Goal: Transaction & Acquisition: Purchase product/service

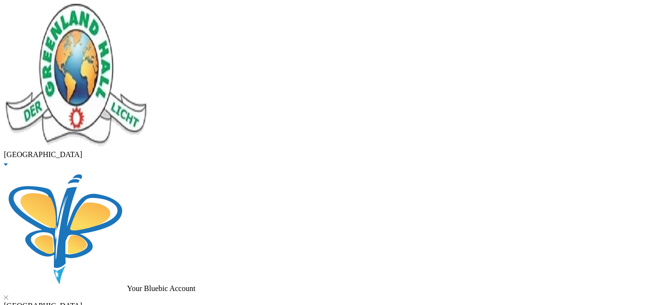
scroll to position [58, 0]
type input "i"
type input "omolade"
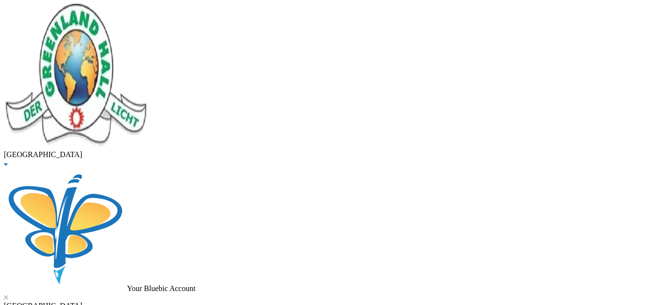
checkbox input "true"
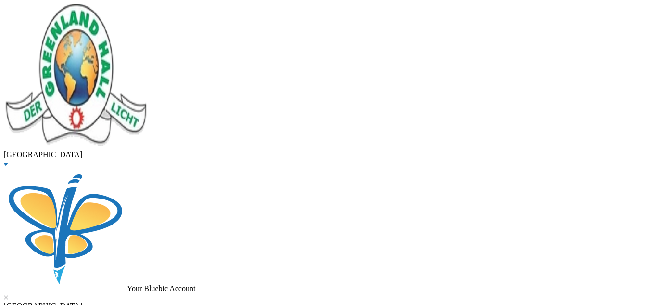
checkbox input "true"
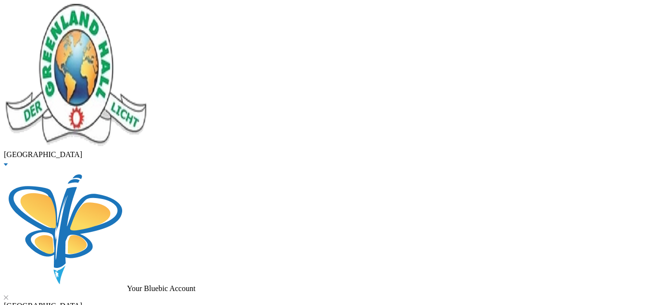
checkbox input "true"
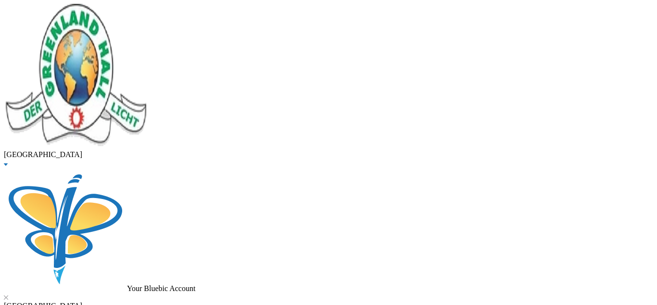
checkbox input "true"
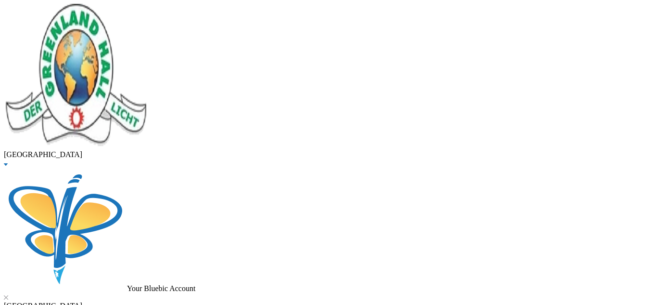
checkbox input "true"
checkbox input "false"
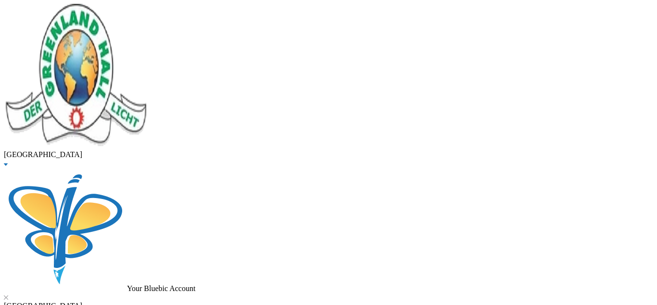
checkbox input "false"
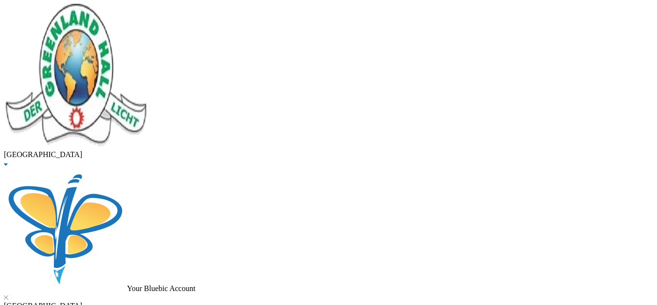
checkbox input "false"
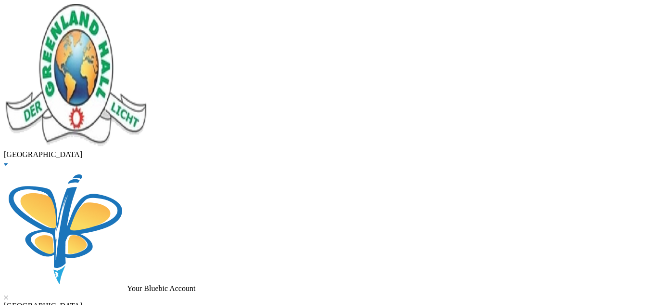
checkbox input "false"
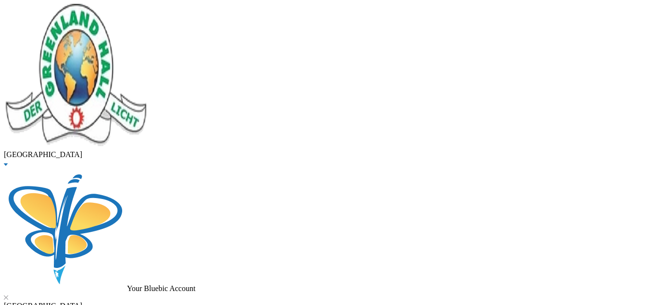
checkbox input "false"
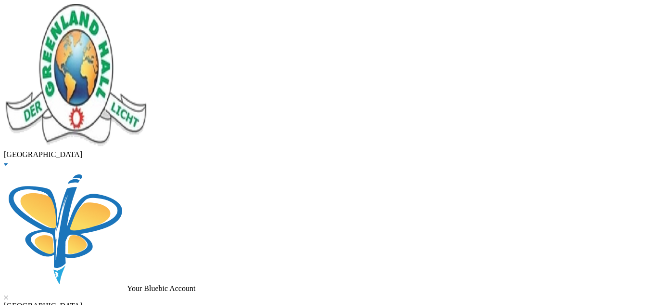
checkbox input "true"
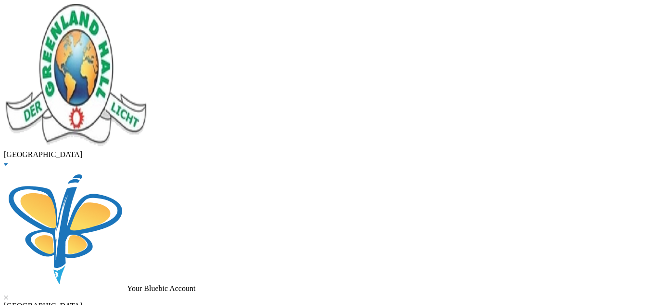
scroll to position [435, 0]
click at [114, 10] on button "Assign to ( 1 ) selected students" at bounding box center [66, 5] width 95 height 10
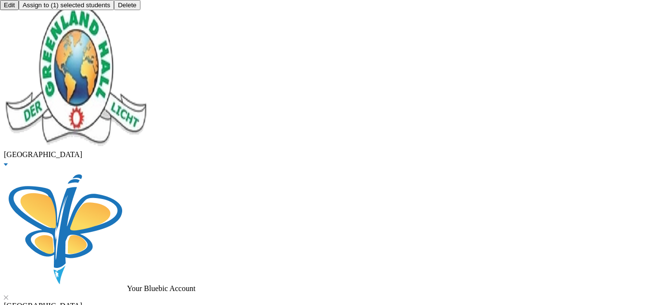
click at [46, 10] on button "Add Discount" at bounding box center [23, 5] width 46 height 10
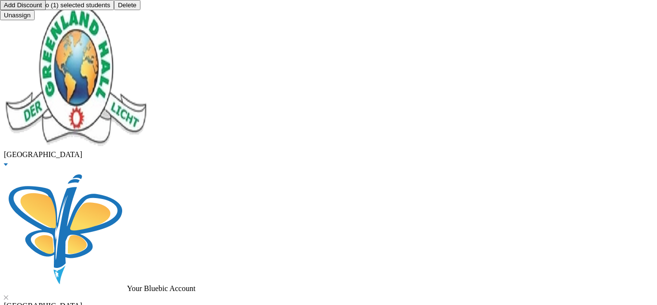
type textarea "a pair"
type input "5000"
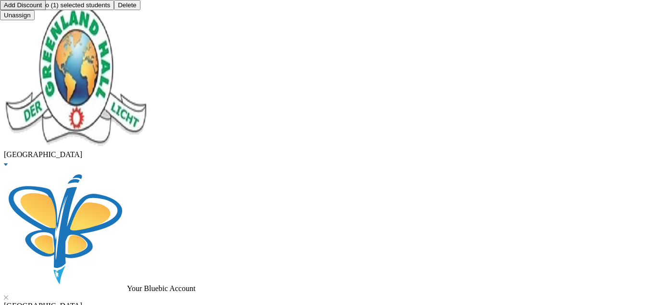
scroll to position [0, 0]
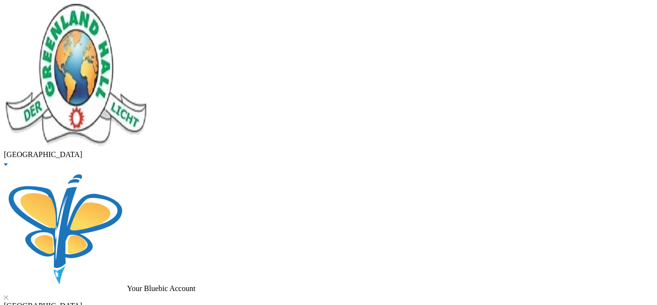
scroll to position [99, 0]
checkbox input "true"
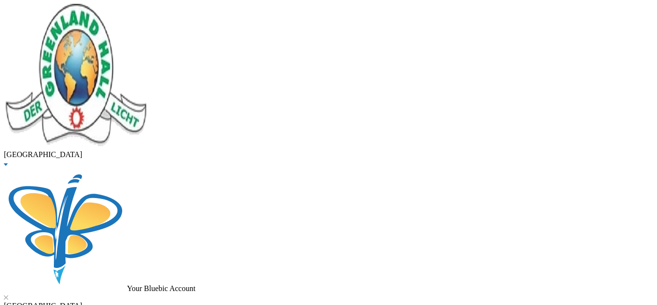
type input "27500"
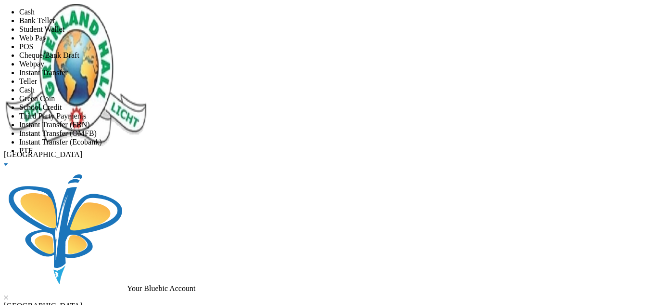
scroll to position [113, 0]
click at [297, 120] on li "Instant Transfer (FBN)" at bounding box center [338, 124] width 638 height 9
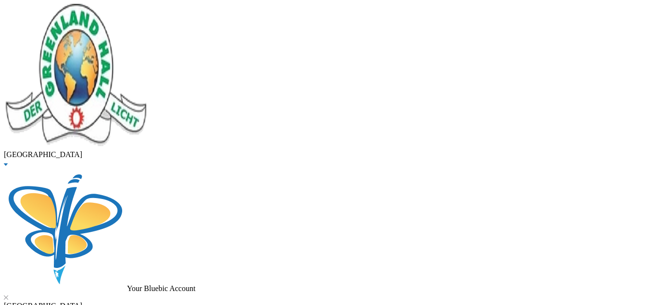
drag, startPoint x: 21, startPoint y: 74, endPoint x: 0, endPoint y: 76, distance: 20.8
type input "babaniyi"
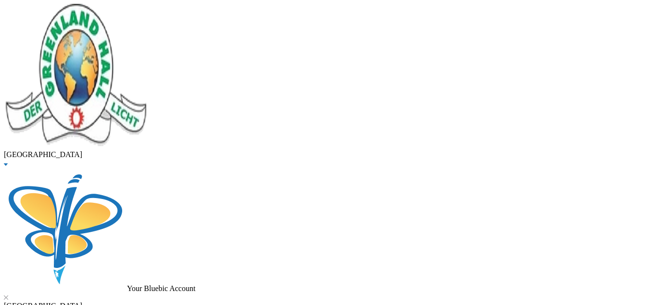
checkbox input "true"
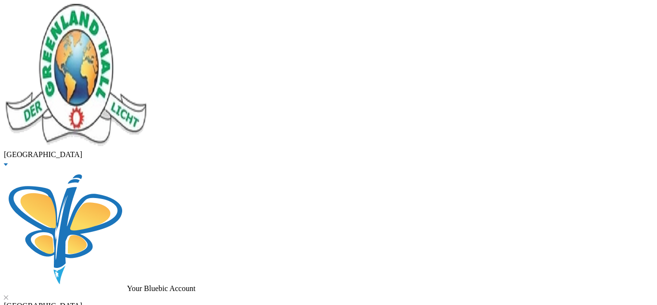
checkbox input "true"
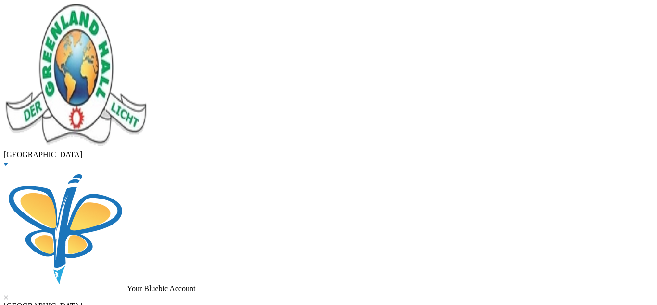
checkbox input "true"
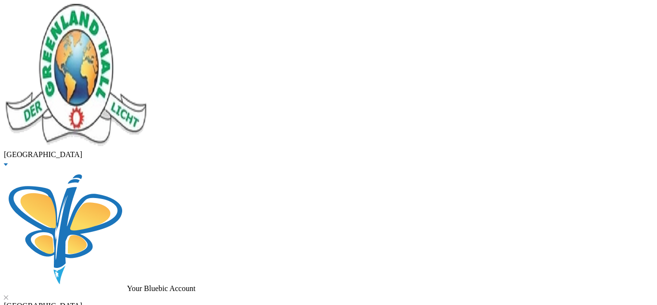
checkbox input "true"
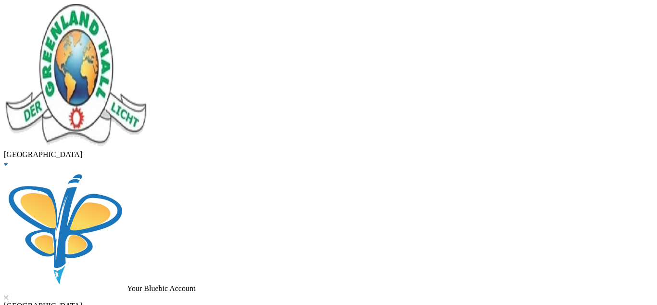
checkbox input "true"
checkbox input "false"
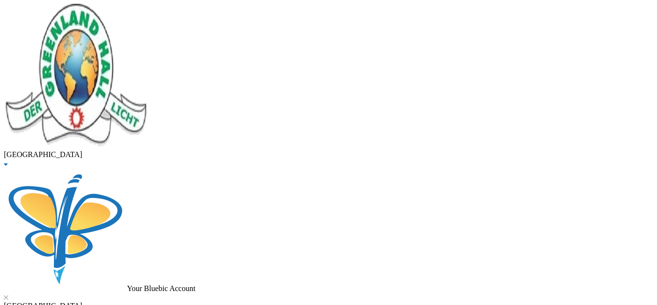
checkbox input "false"
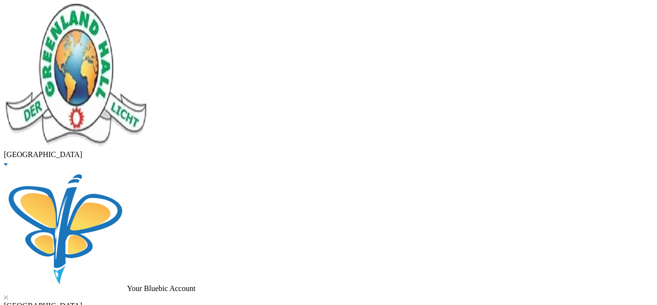
checkbox input "false"
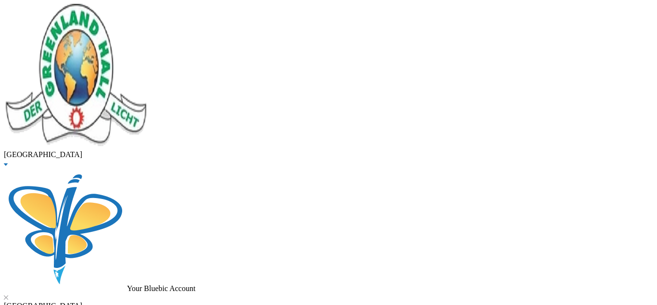
checkbox input "false"
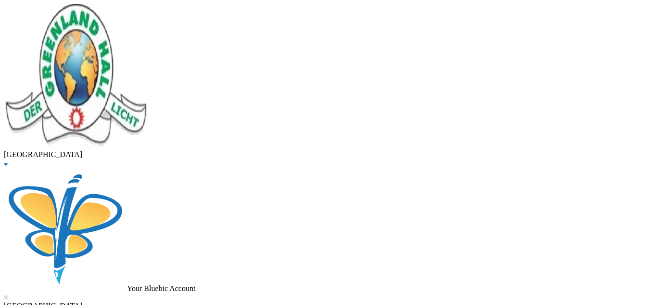
checkbox input "false"
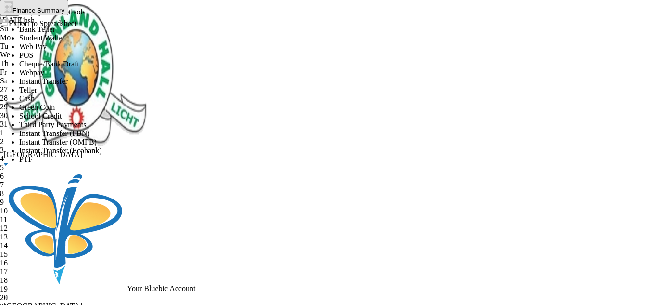
scroll to position [34, 0]
